Goal: Task Accomplishment & Management: Manage account settings

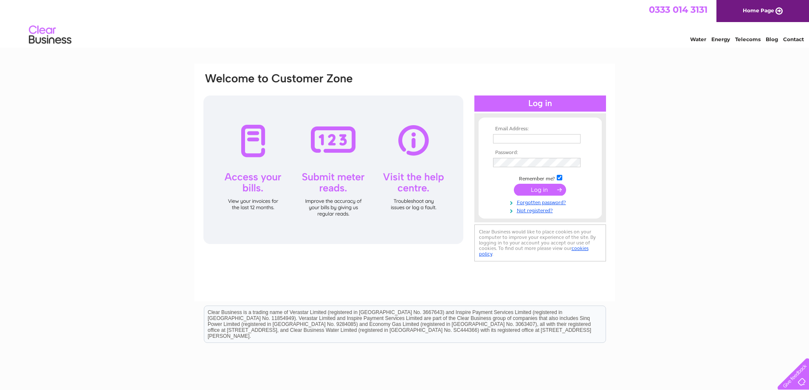
type input "propertymanagement@hurstwarne.co.uk"
click at [533, 189] on input "submit" at bounding box center [540, 190] width 52 height 12
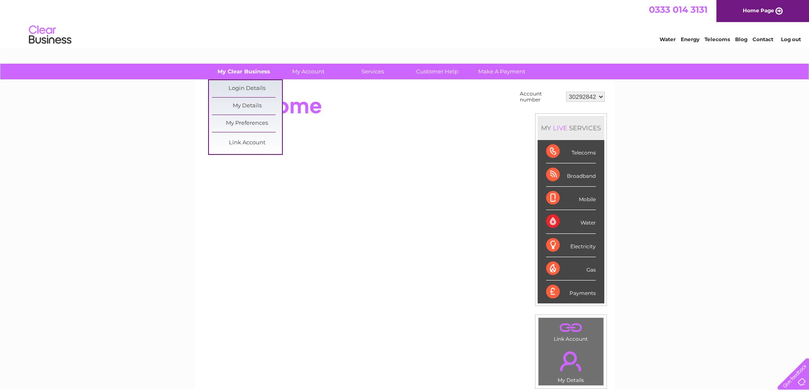
click at [248, 69] on link "My Clear Business" at bounding box center [243, 72] width 70 height 16
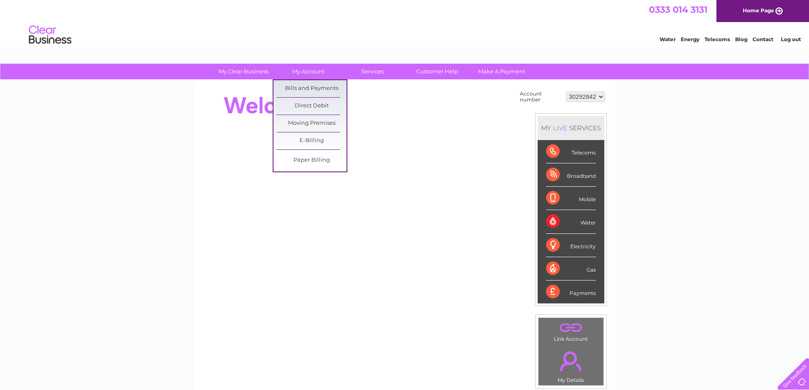
click at [302, 70] on link "My Account" at bounding box center [308, 72] width 70 height 16
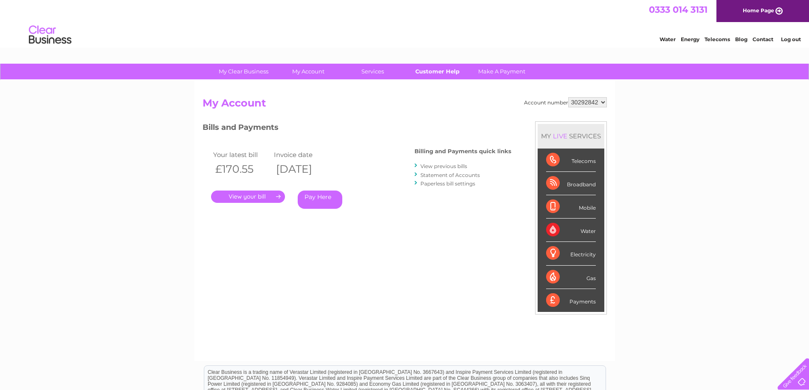
click at [436, 68] on link "Customer Help" at bounding box center [437, 72] width 70 height 16
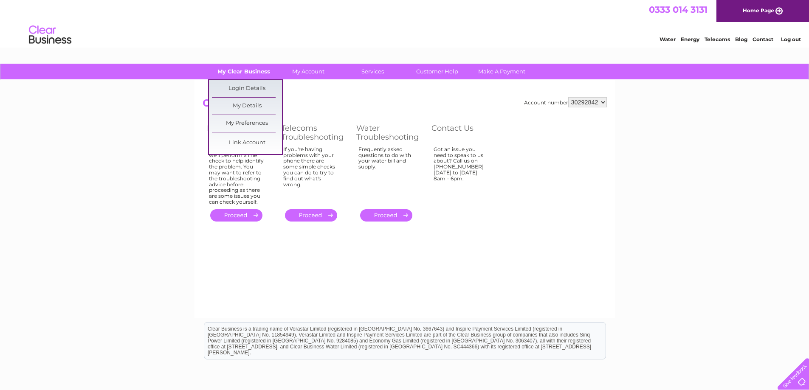
click at [245, 70] on link "My Clear Business" at bounding box center [243, 72] width 70 height 16
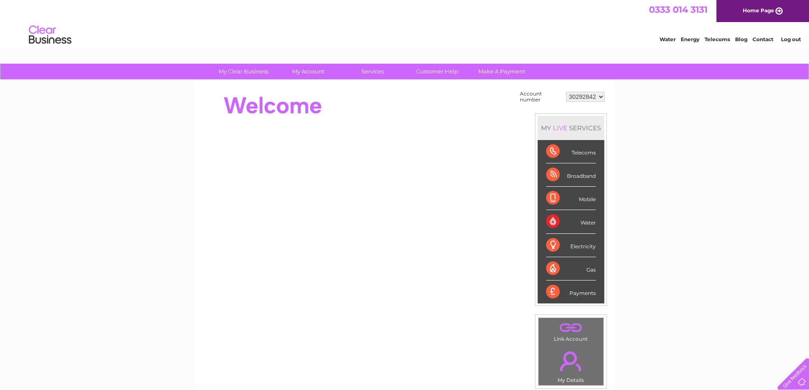
click at [793, 40] on link "Log out" at bounding box center [791, 39] width 20 height 6
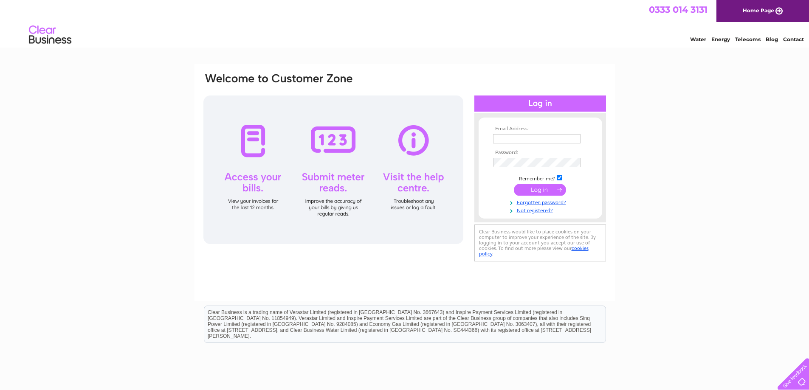
type input "propertymanagement@hurstwarne.co.uk"
click at [545, 189] on input "submit" at bounding box center [540, 190] width 52 height 12
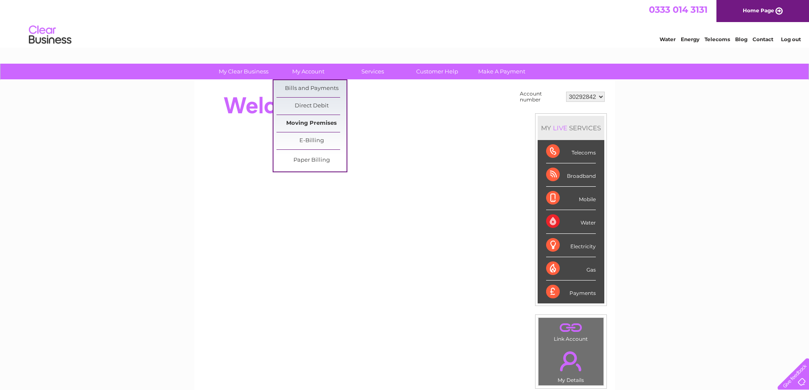
click at [317, 120] on link "Moving Premises" at bounding box center [311, 123] width 70 height 17
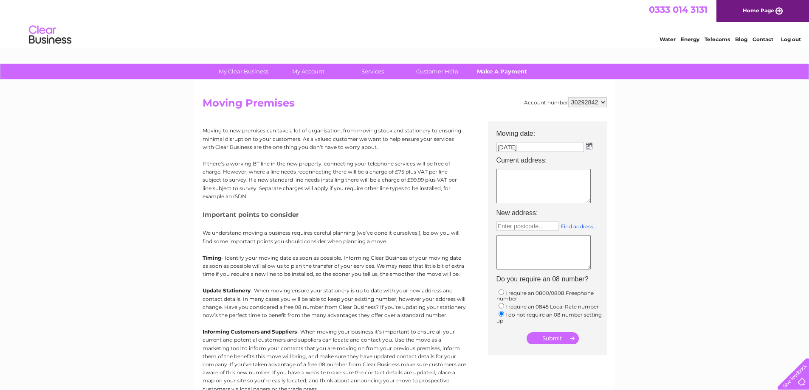
click at [511, 68] on link "Make A Payment" at bounding box center [502, 72] width 70 height 16
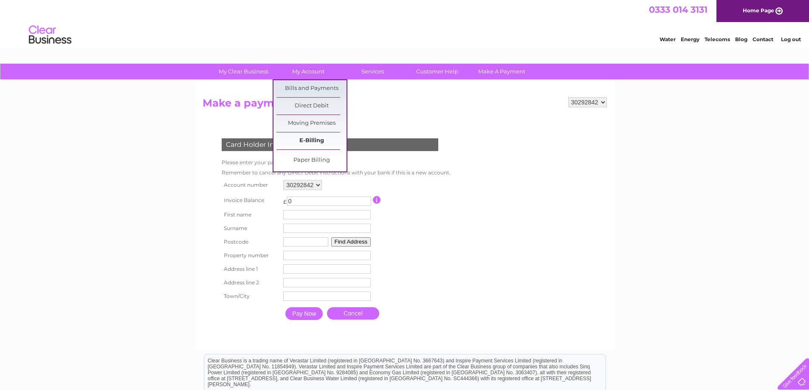
click at [317, 140] on link "E-Billing" at bounding box center [311, 140] width 70 height 17
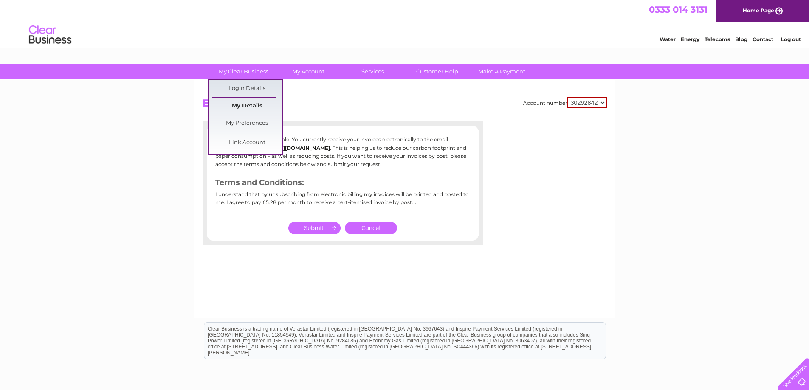
click at [250, 107] on link "My Details" at bounding box center [247, 106] width 70 height 17
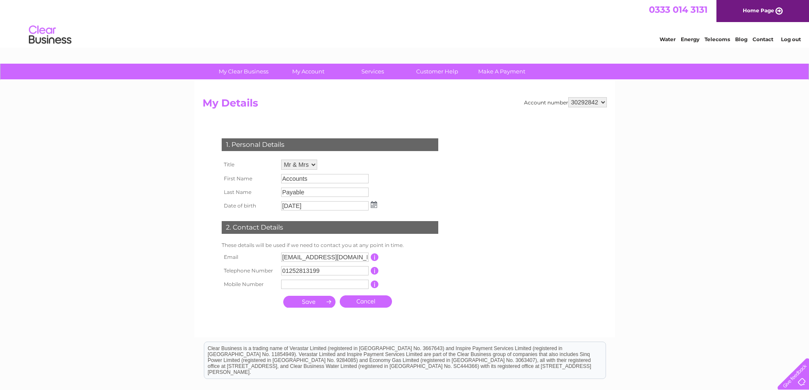
click at [602, 104] on select "30292842" at bounding box center [587, 102] width 39 height 10
click at [568, 97] on select "30292842" at bounding box center [587, 102] width 39 height 10
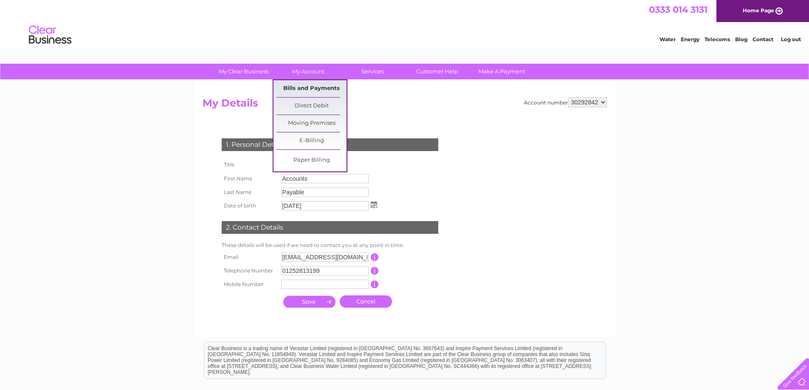
click at [310, 87] on link "Bills and Payments" at bounding box center [311, 88] width 70 height 17
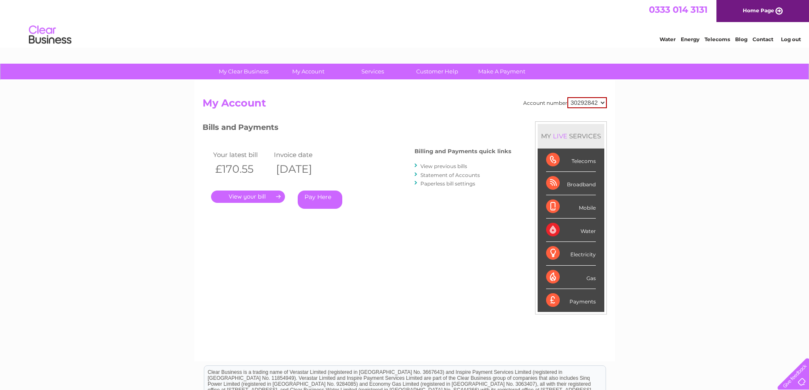
click at [246, 197] on link "." at bounding box center [248, 197] width 74 height 12
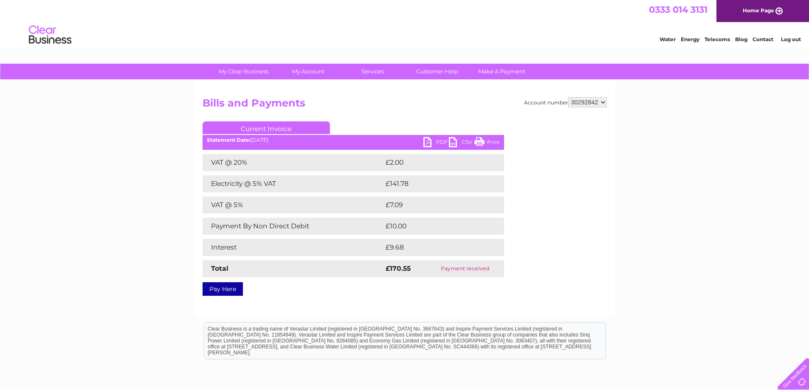
click at [438, 141] on link "PDF" at bounding box center [435, 143] width 25 height 12
